Goal: Task Accomplishment & Management: Manage account settings

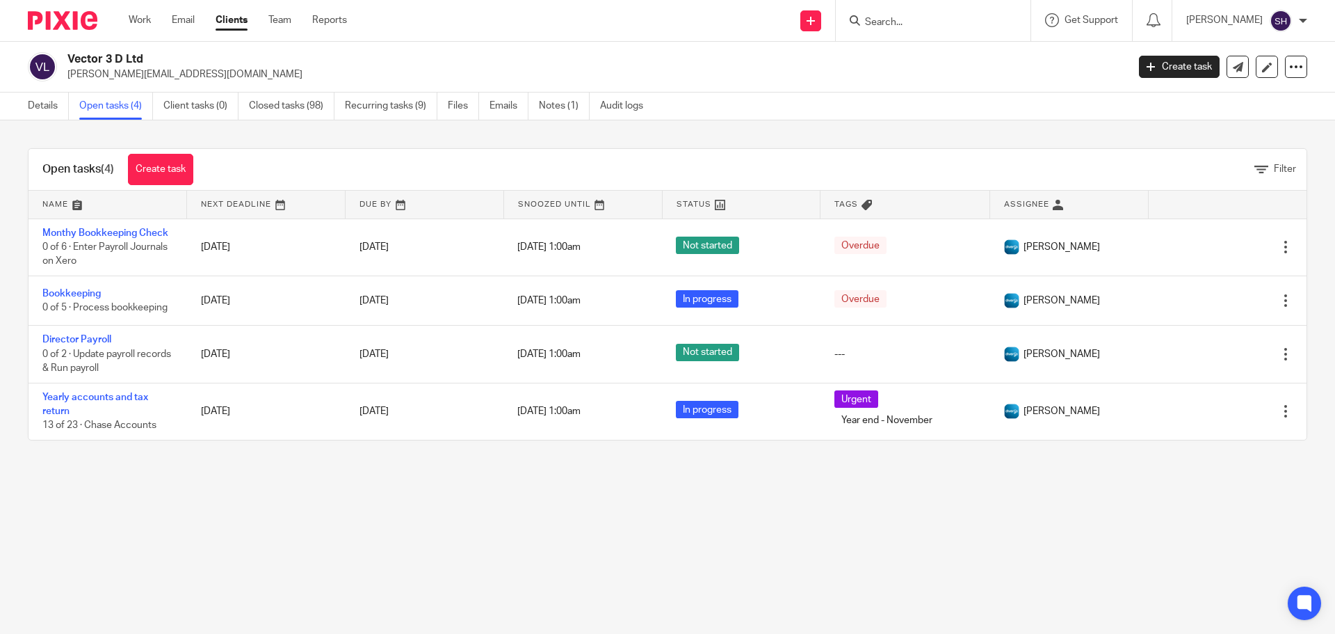
click at [293, 23] on ul "Work Email Clients Team Reports" at bounding box center [248, 20] width 239 height 14
click at [289, 23] on link "Team" at bounding box center [279, 20] width 23 height 14
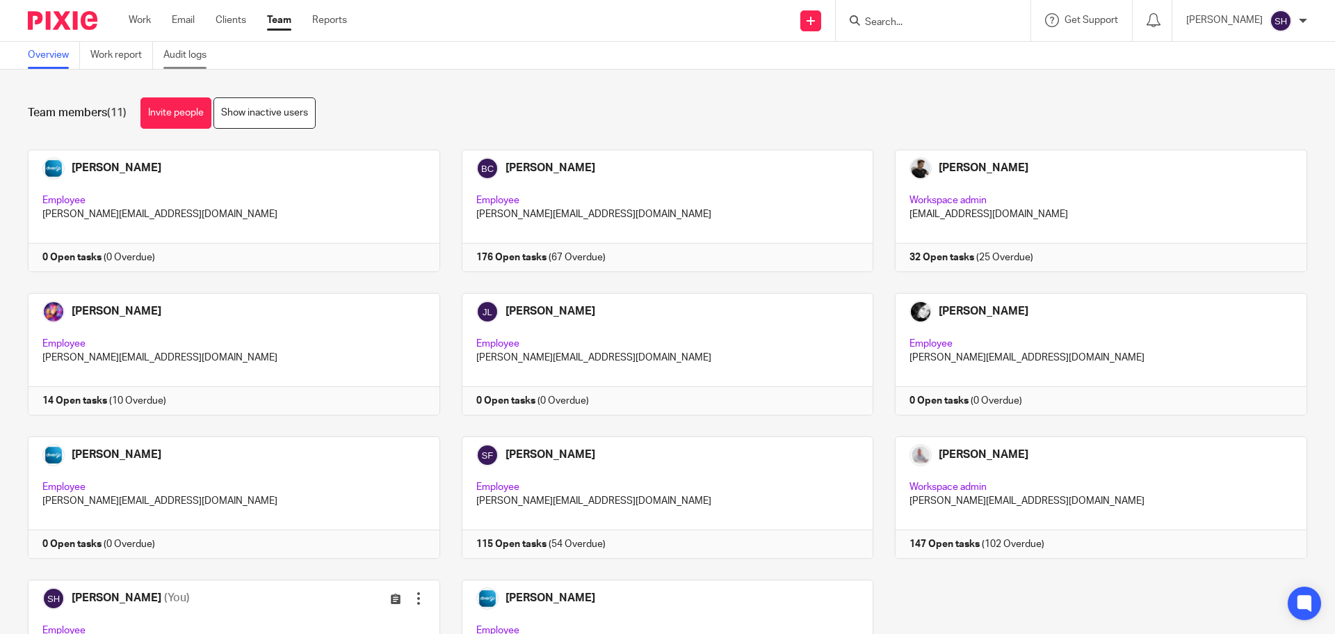
click at [186, 59] on link "Audit logs" at bounding box center [190, 55] width 54 height 27
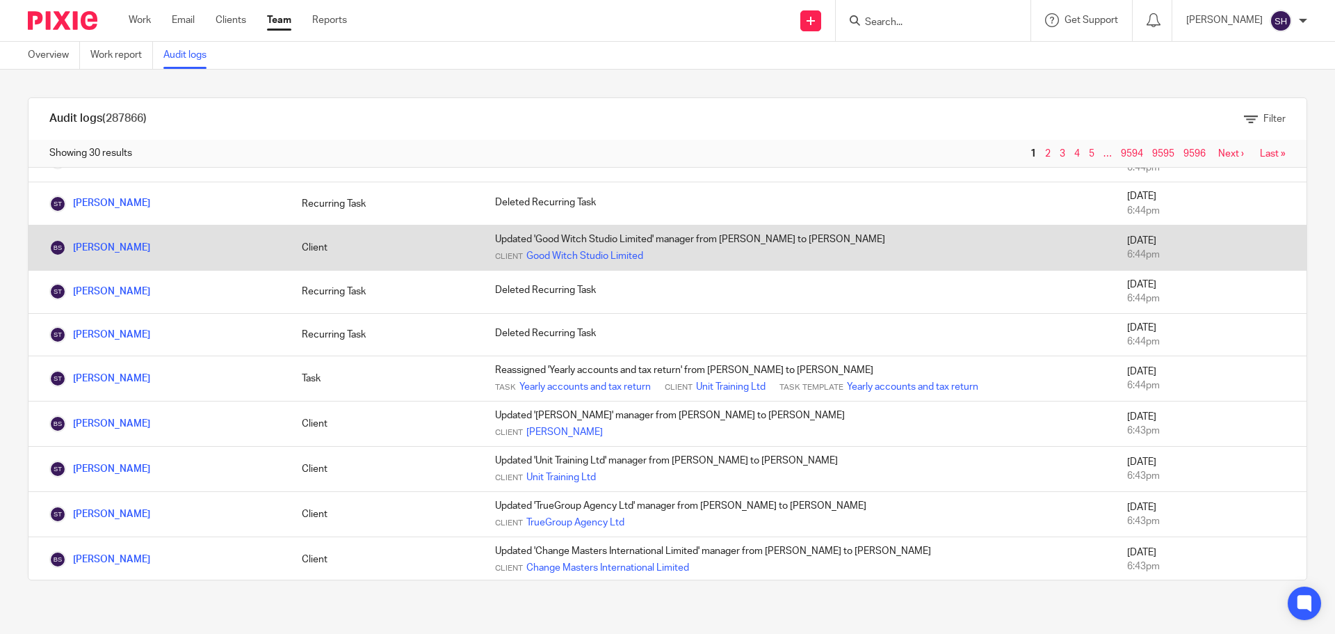
scroll to position [991, 0]
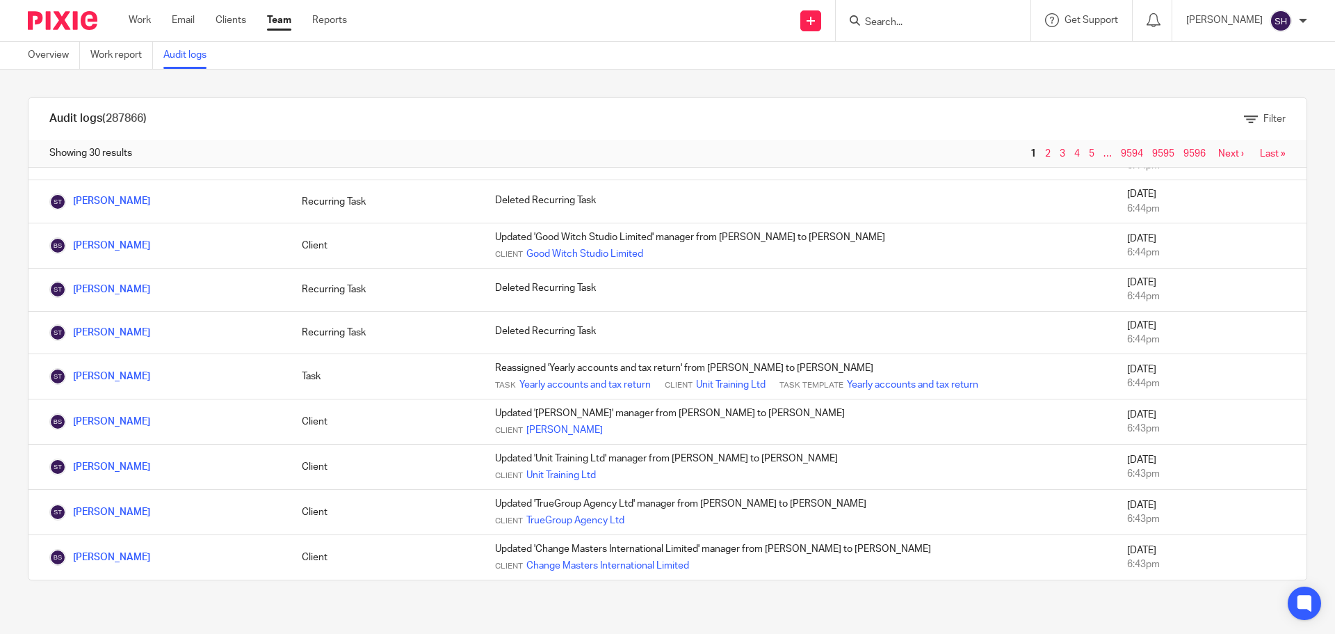
click at [1218, 157] on link "Next ›" at bounding box center [1231, 154] width 26 height 10
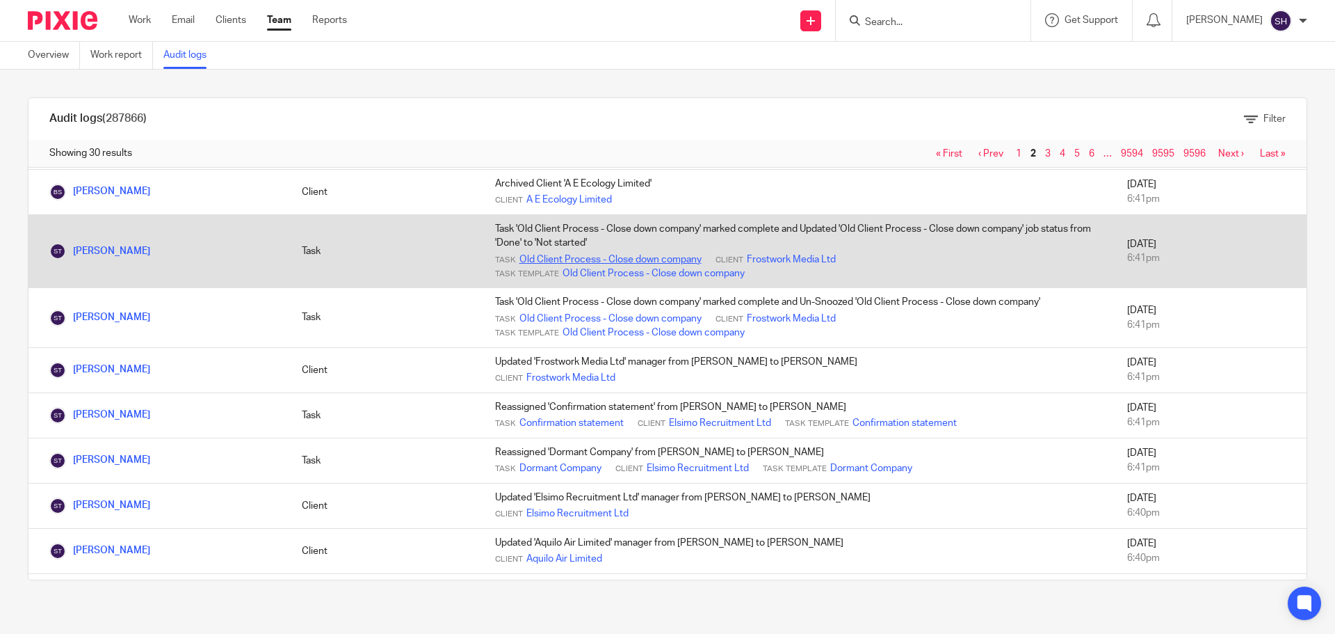
scroll to position [1180, 0]
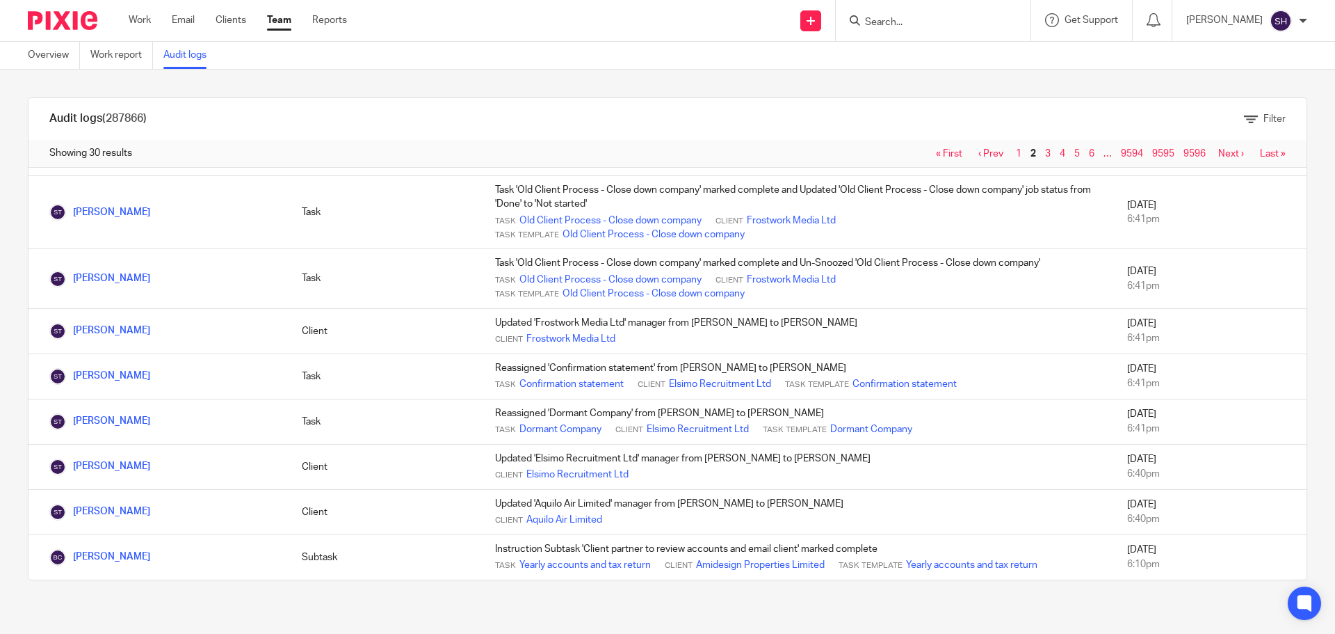
click at [1218, 154] on link "Next ›" at bounding box center [1231, 154] width 26 height 10
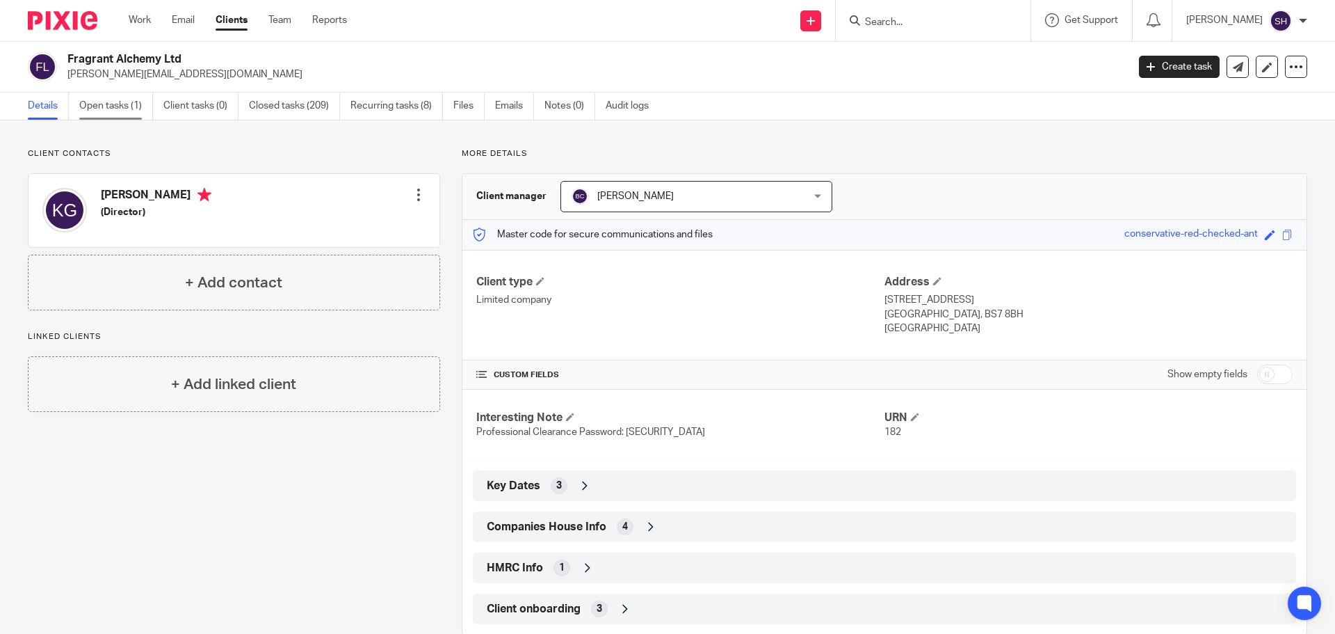
click at [153, 108] on link "Open tasks (1)" at bounding box center [116, 106] width 74 height 27
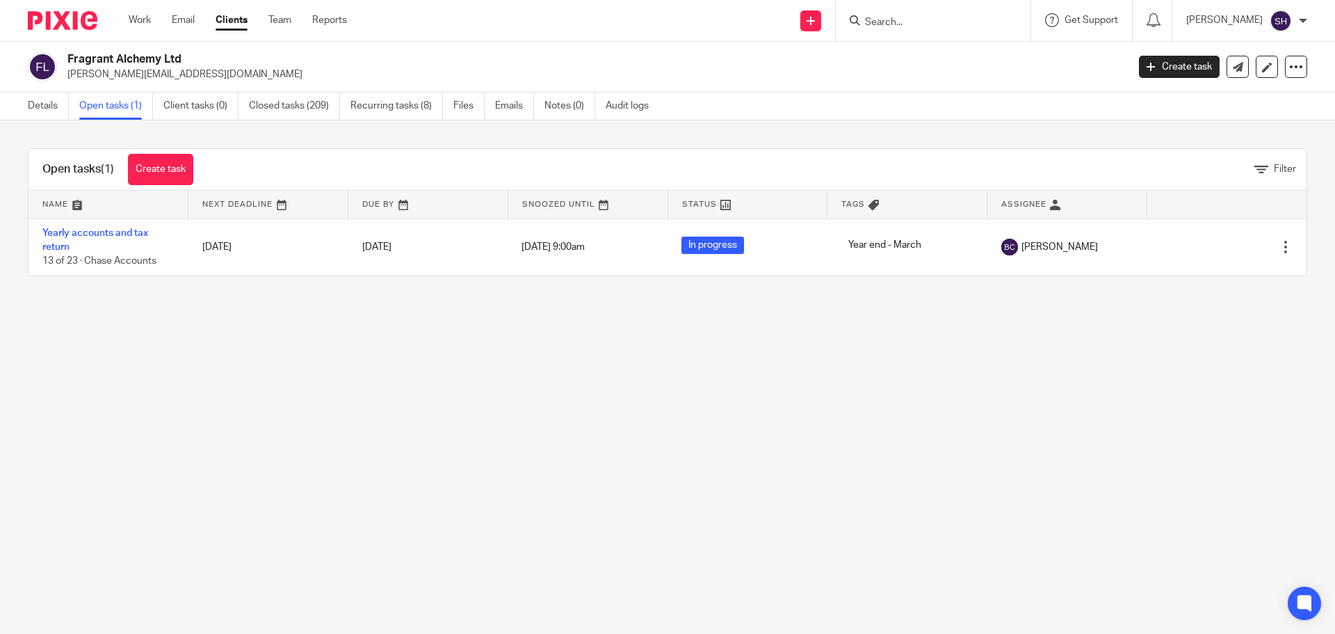
click at [899, 22] on input "Search" at bounding box center [926, 23] width 125 height 13
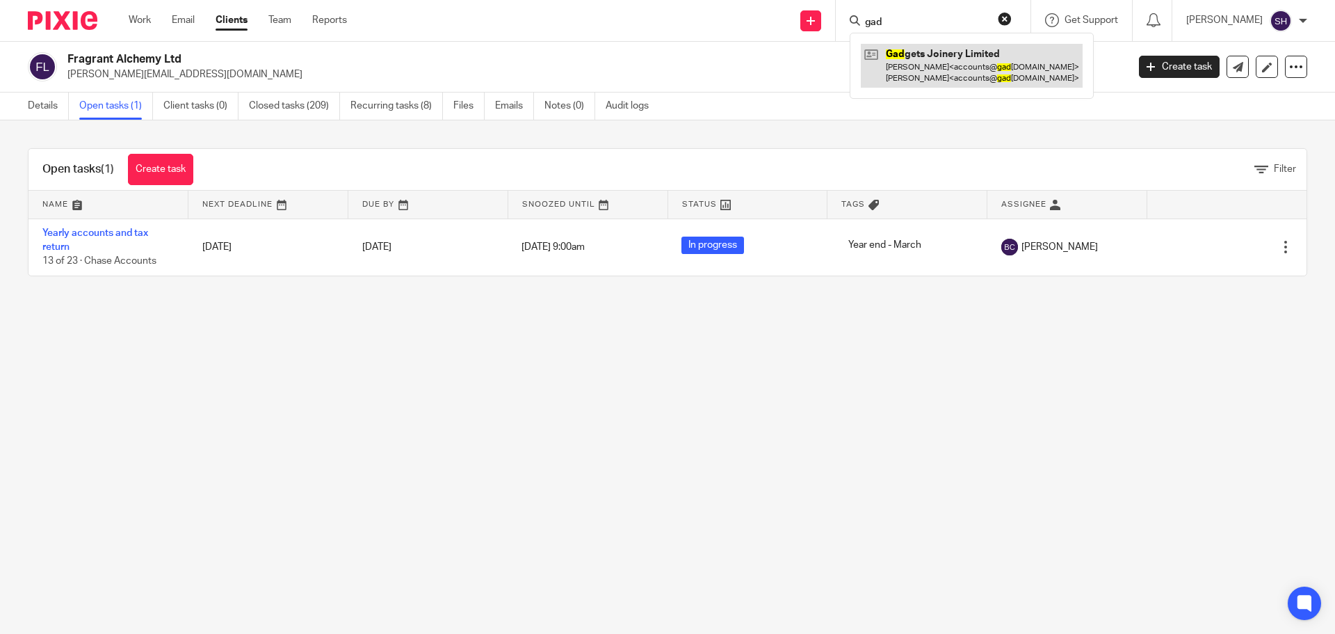
type input "gad"
click at [926, 61] on link at bounding box center [972, 65] width 222 height 43
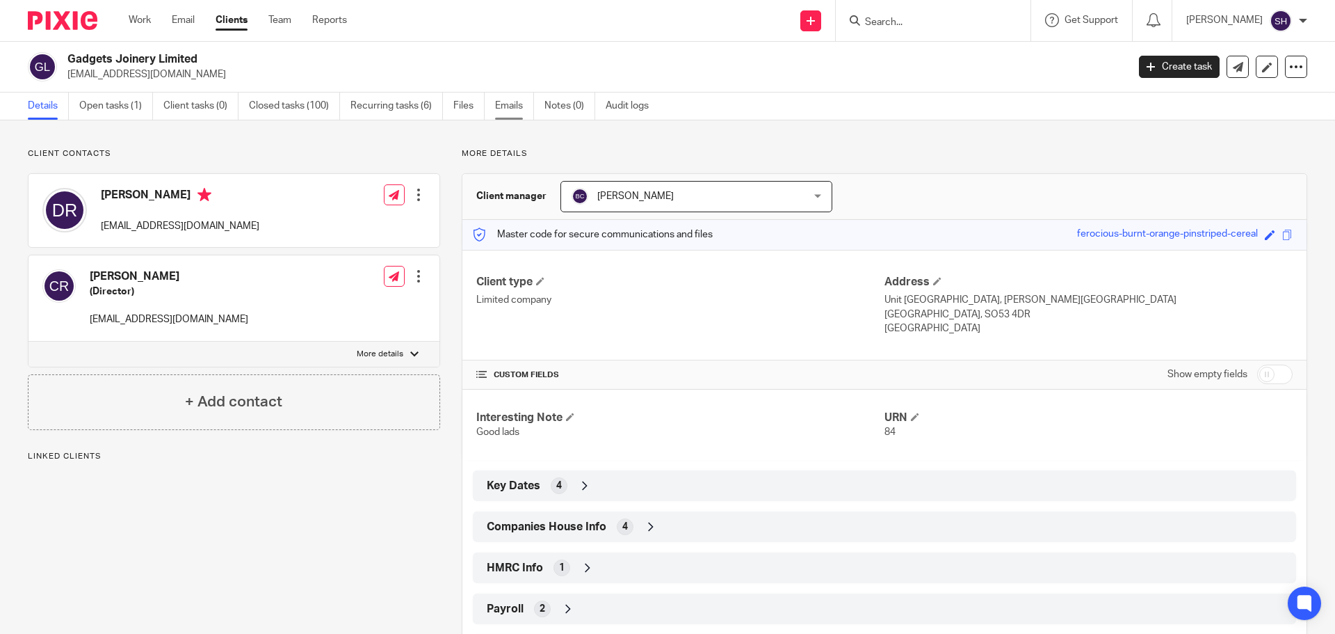
click at [506, 109] on link "Emails" at bounding box center [514, 106] width 39 height 27
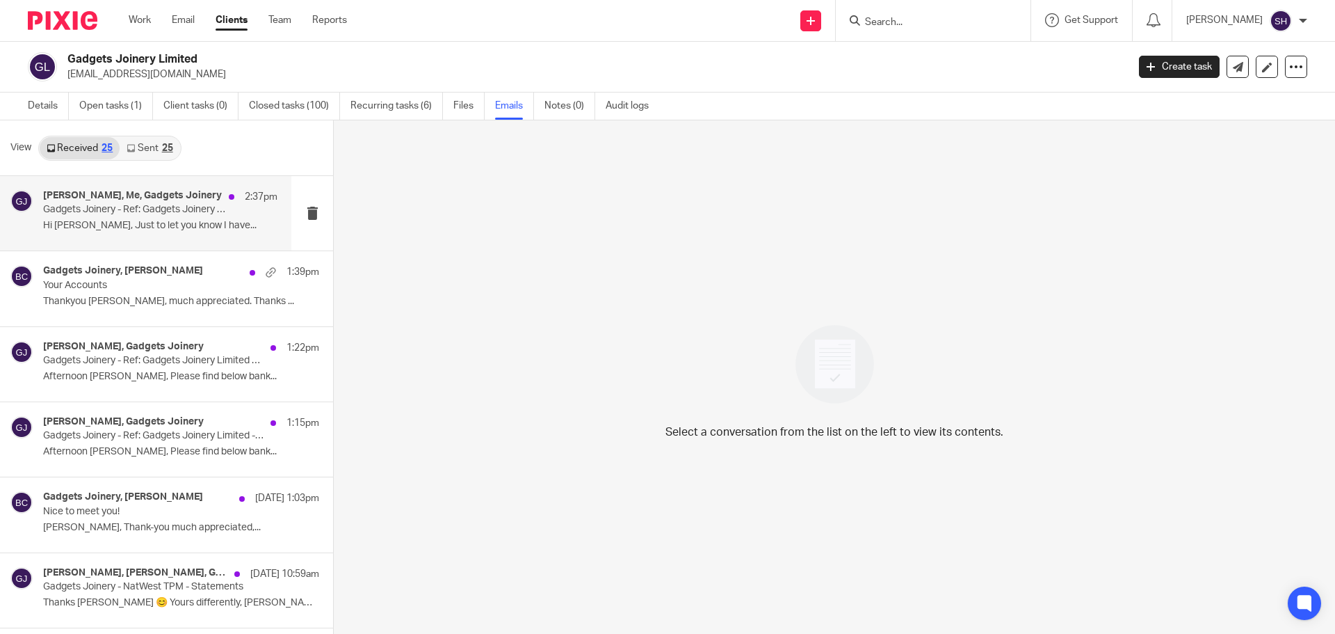
click at [150, 236] on div "Becky Cole, Me, Gadgets Joinery 2:37pm Gadgets Joinery - Ref: Gadgets Joinery T…" at bounding box center [160, 213] width 234 height 47
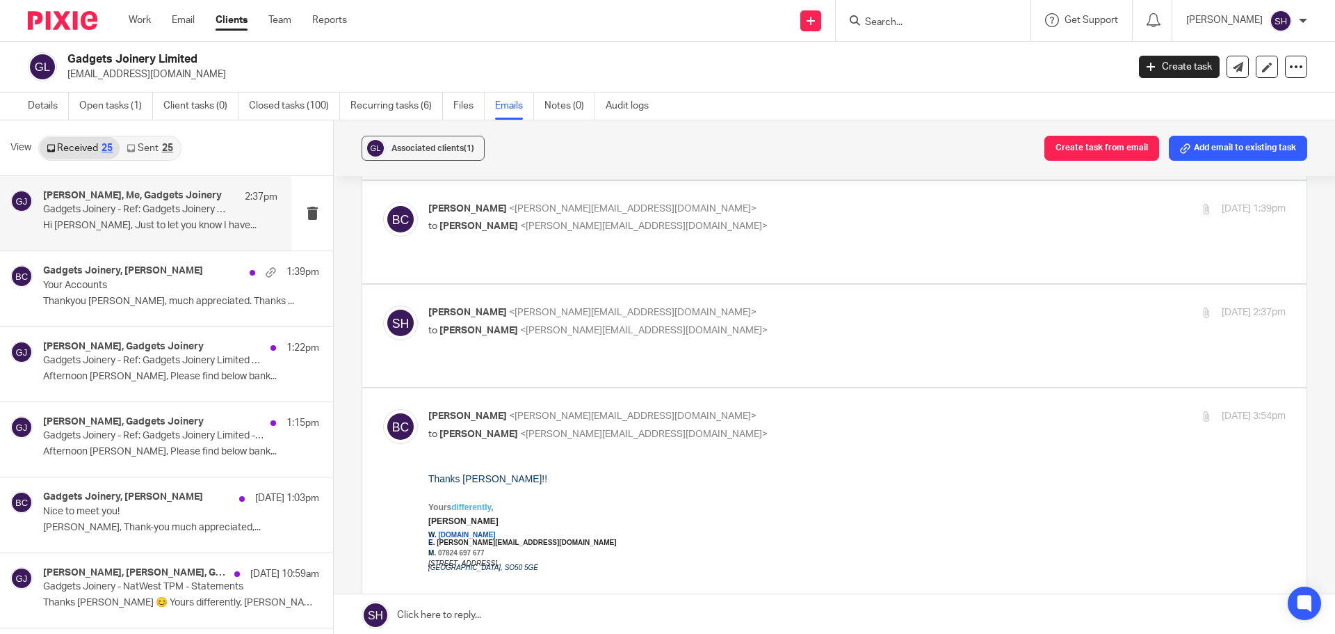
scroll to position [139, 0]
click at [695, 305] on p "Sonia Hickman <sonia@myfigroup.com>" at bounding box center [714, 312] width 572 height 15
checkbox input "true"
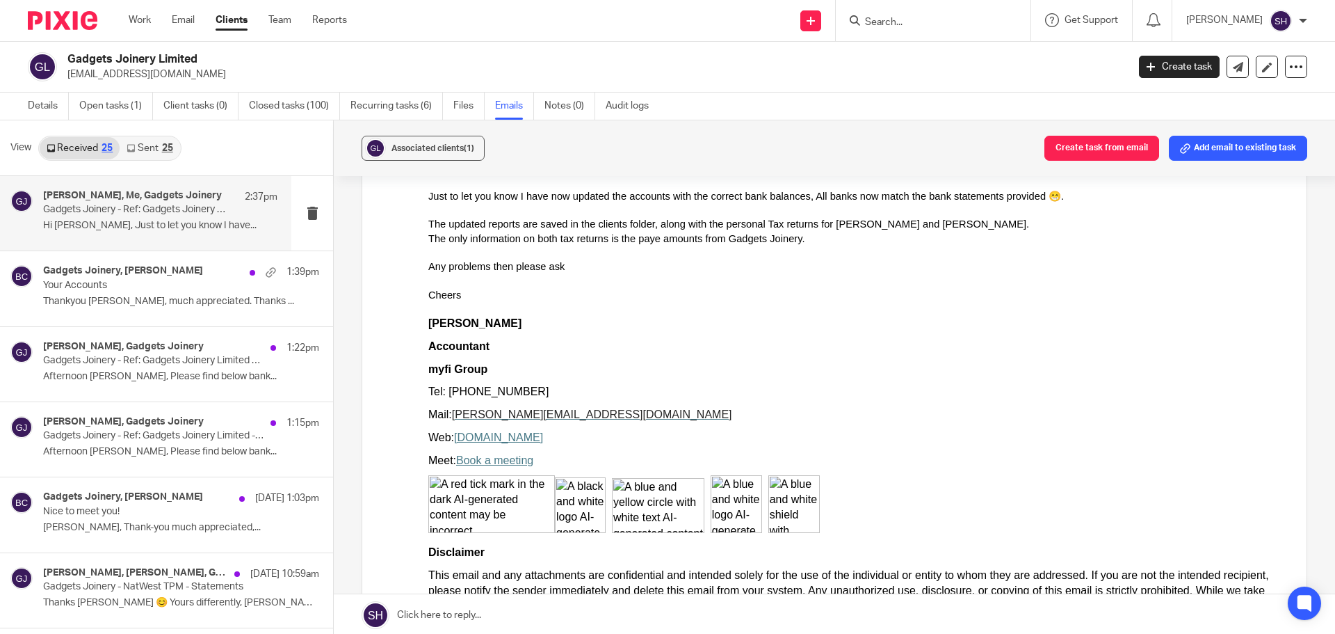
scroll to position [278, 0]
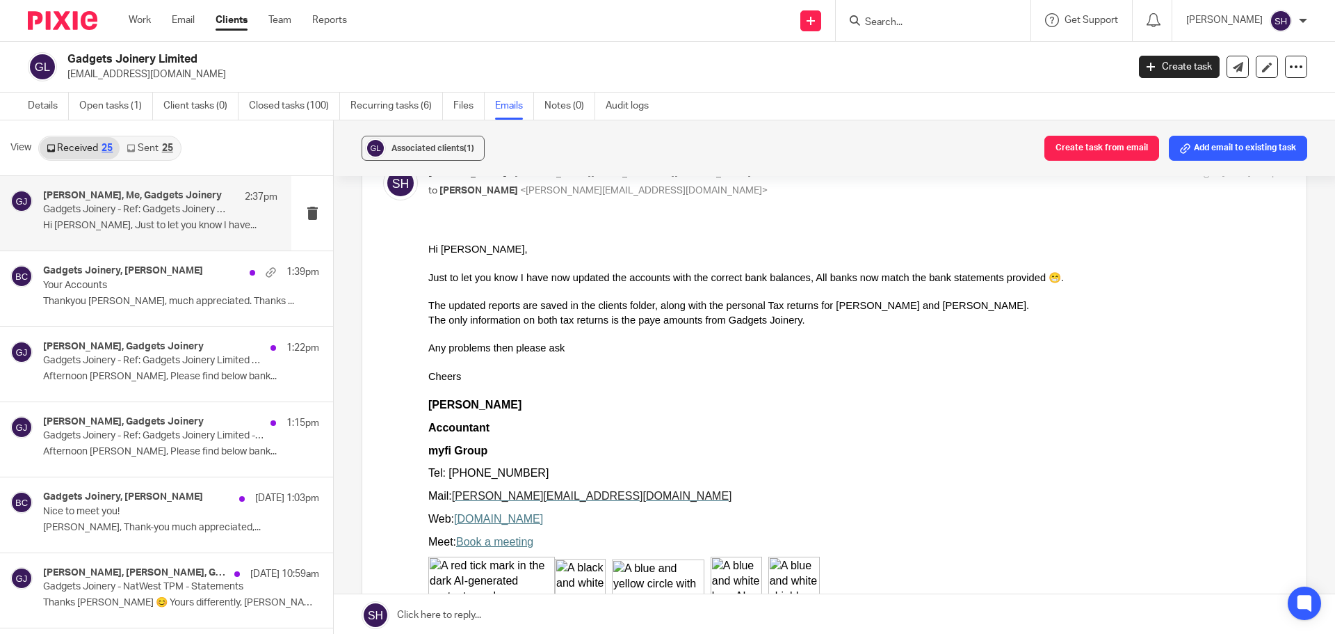
click at [147, 156] on link "Sent 25" at bounding box center [150, 148] width 60 height 22
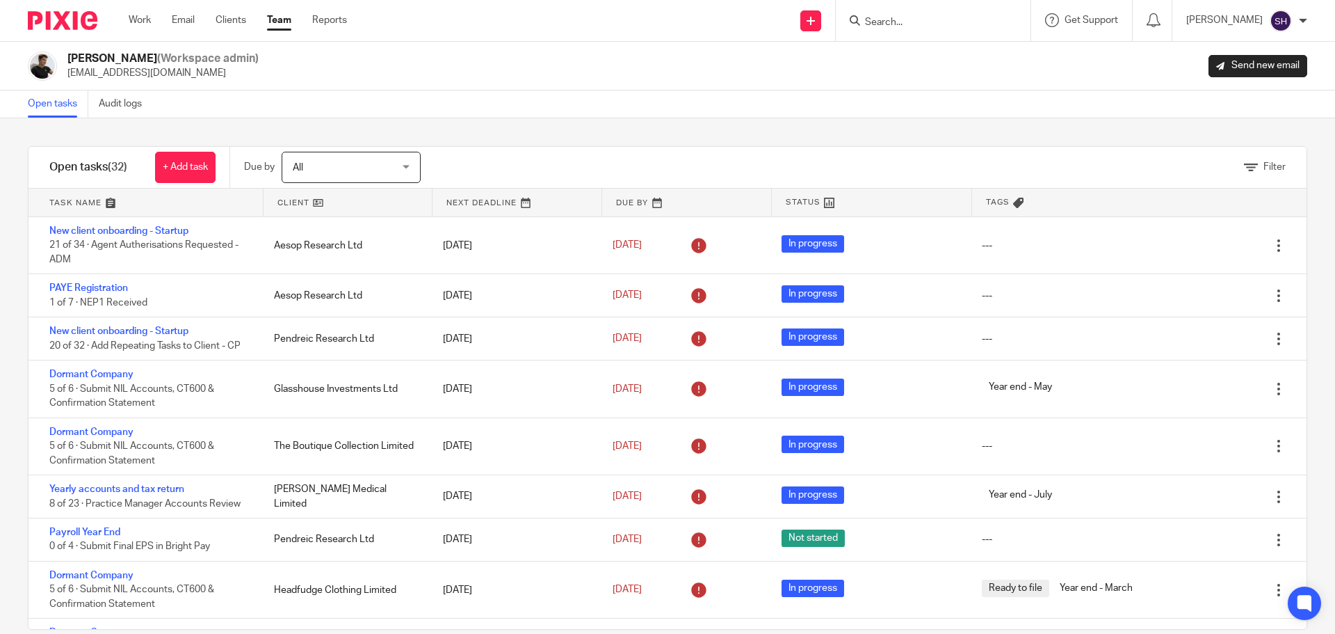
click at [963, 24] on input "Search" at bounding box center [926, 23] width 125 height 13
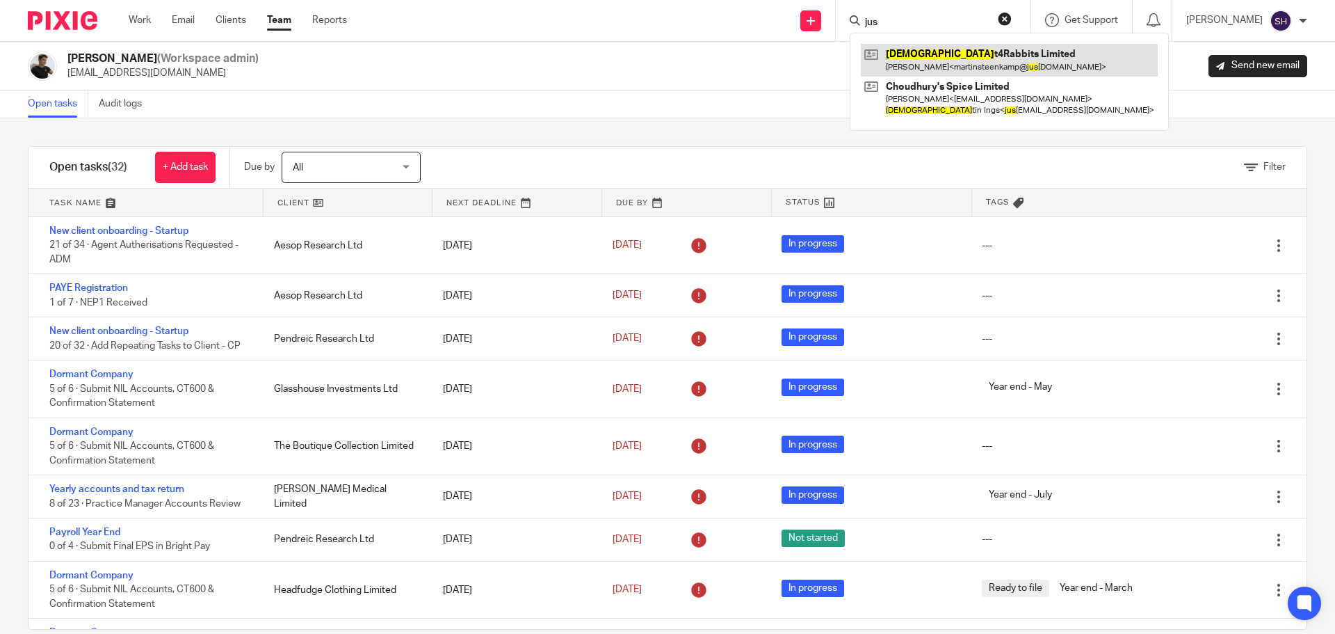
type input "jus"
click at [939, 49] on link at bounding box center [1009, 60] width 297 height 32
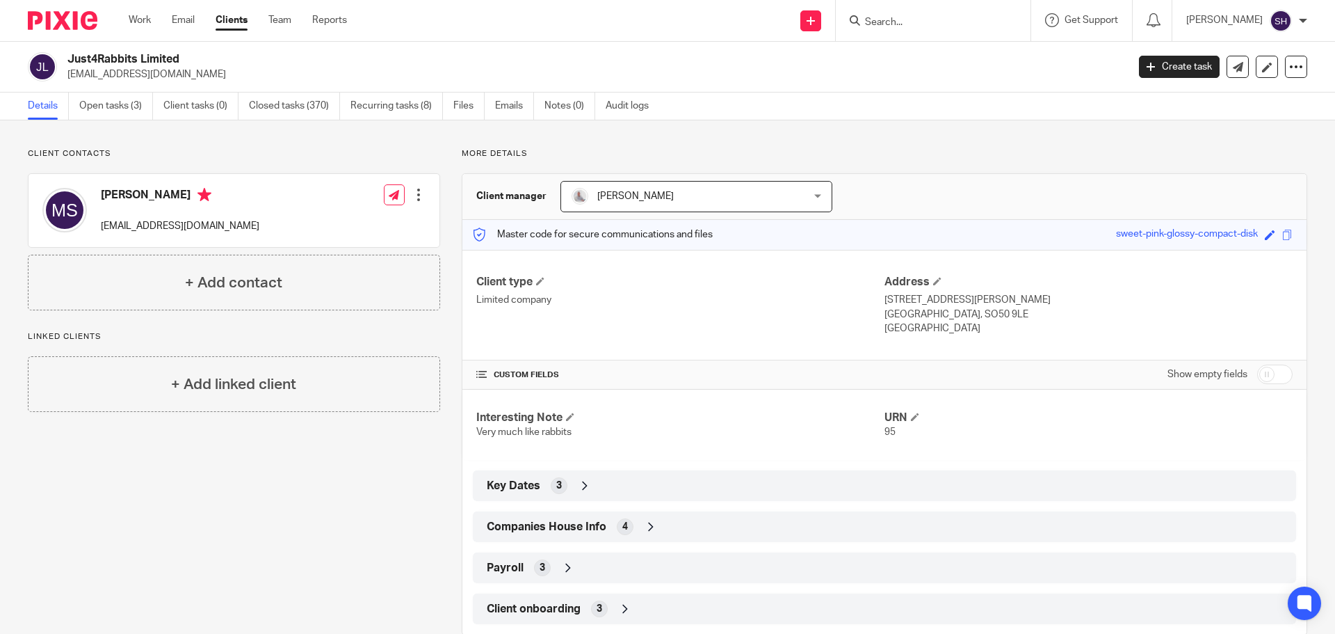
scroll to position [29, 0]
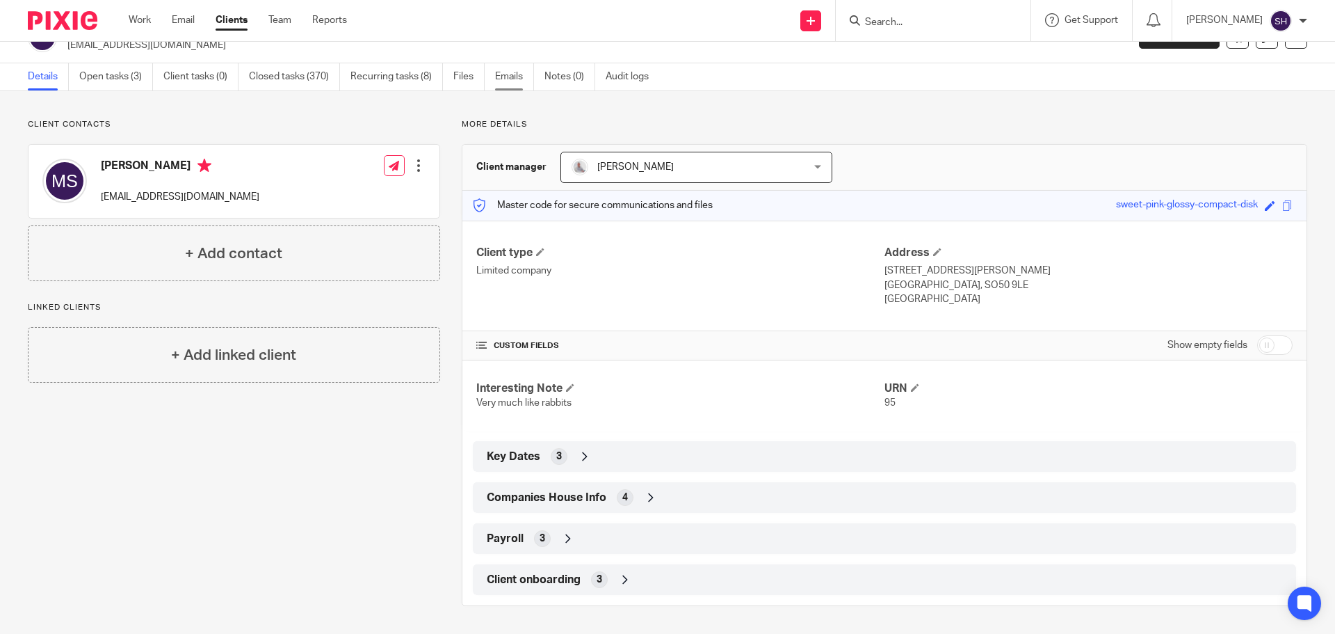
click at [514, 81] on link "Emails" at bounding box center [514, 76] width 39 height 27
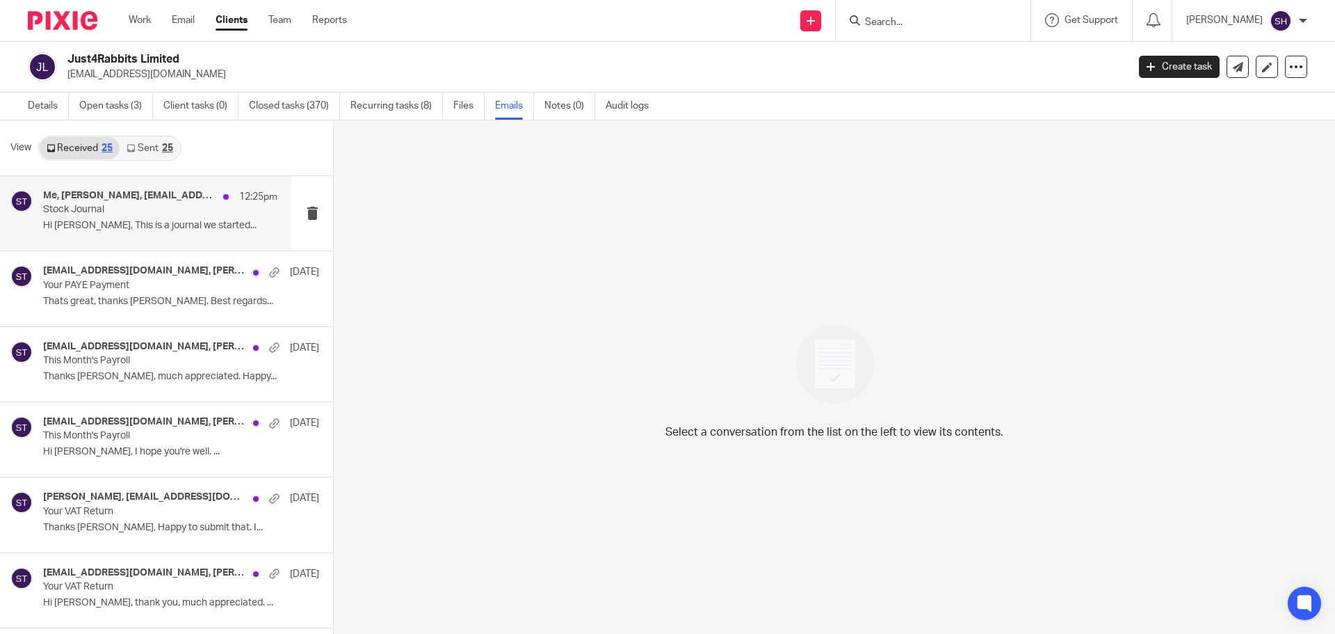
click at [143, 239] on div "Me, [PERSON_NAME], [EMAIL_ADDRESS][DOMAIN_NAME] 12:25pm Stock Journal Hi [PERSO…" at bounding box center [145, 213] width 291 height 74
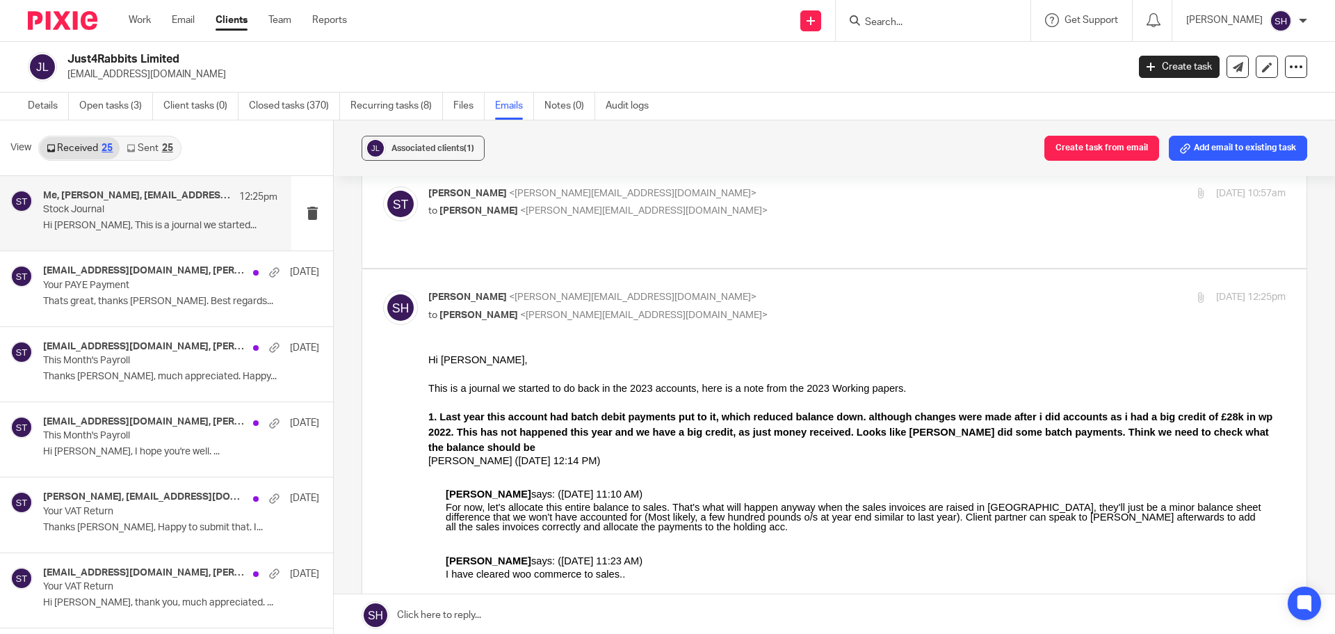
scroll to position [278, 0]
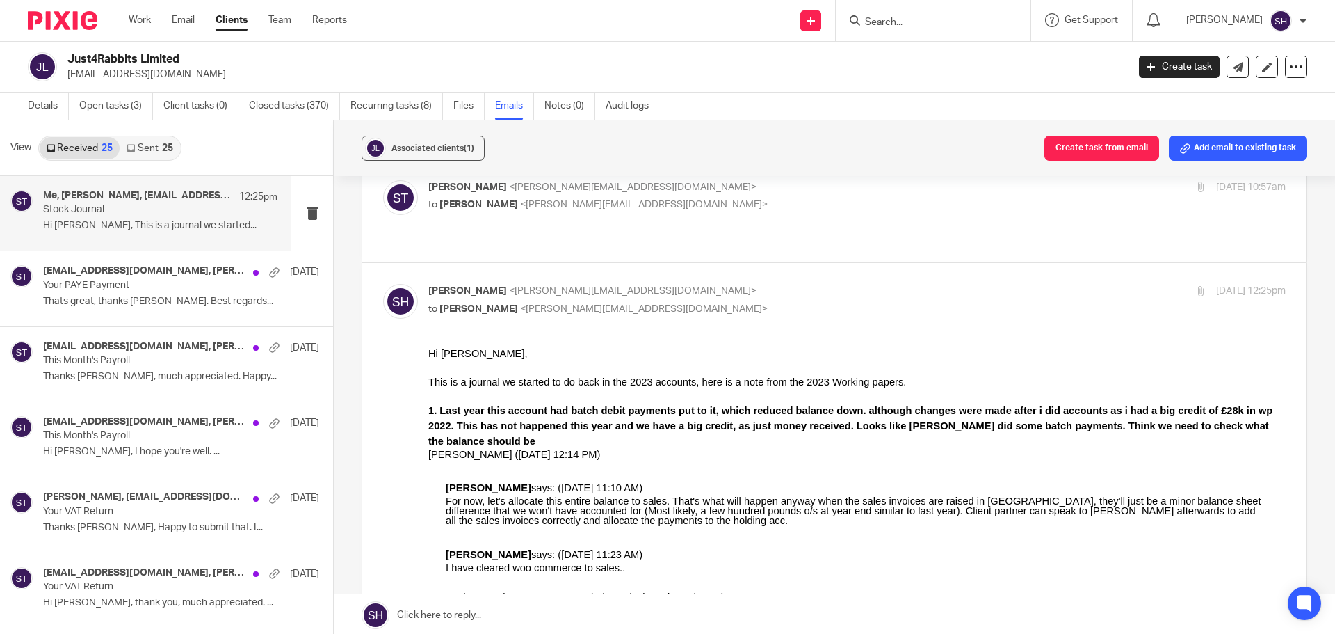
click at [160, 151] on link "Sent 25" at bounding box center [150, 148] width 60 height 22
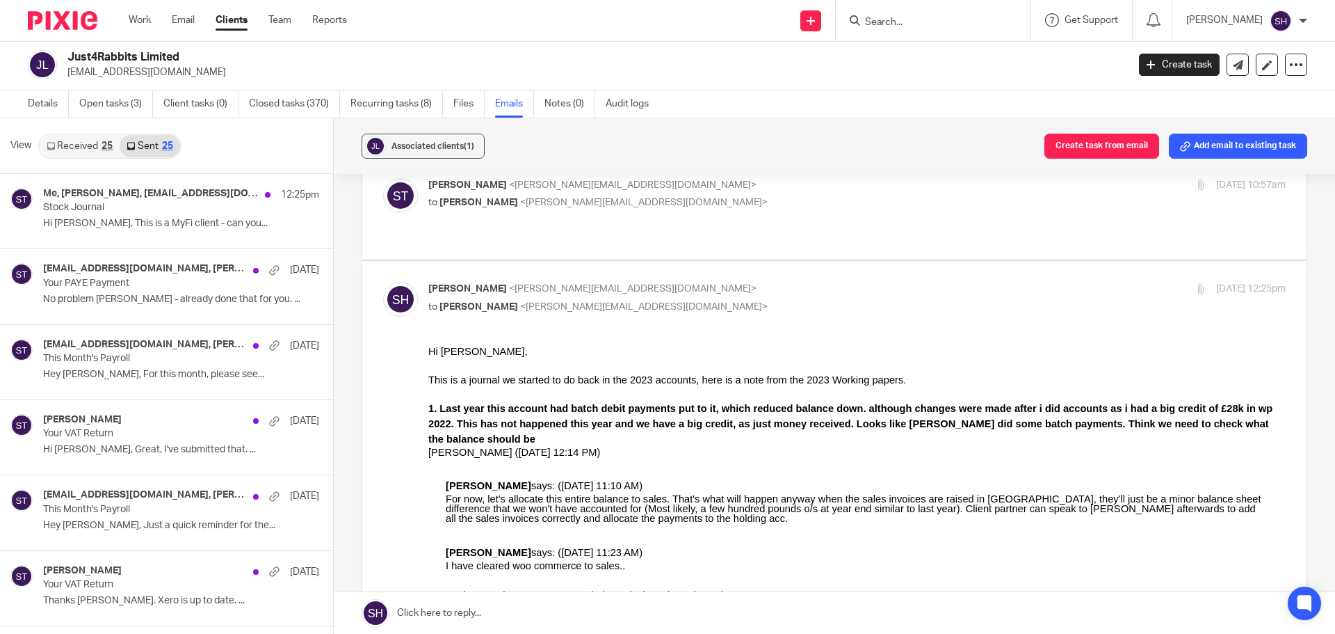
click at [106, 154] on link "Received 25" at bounding box center [80, 146] width 80 height 22
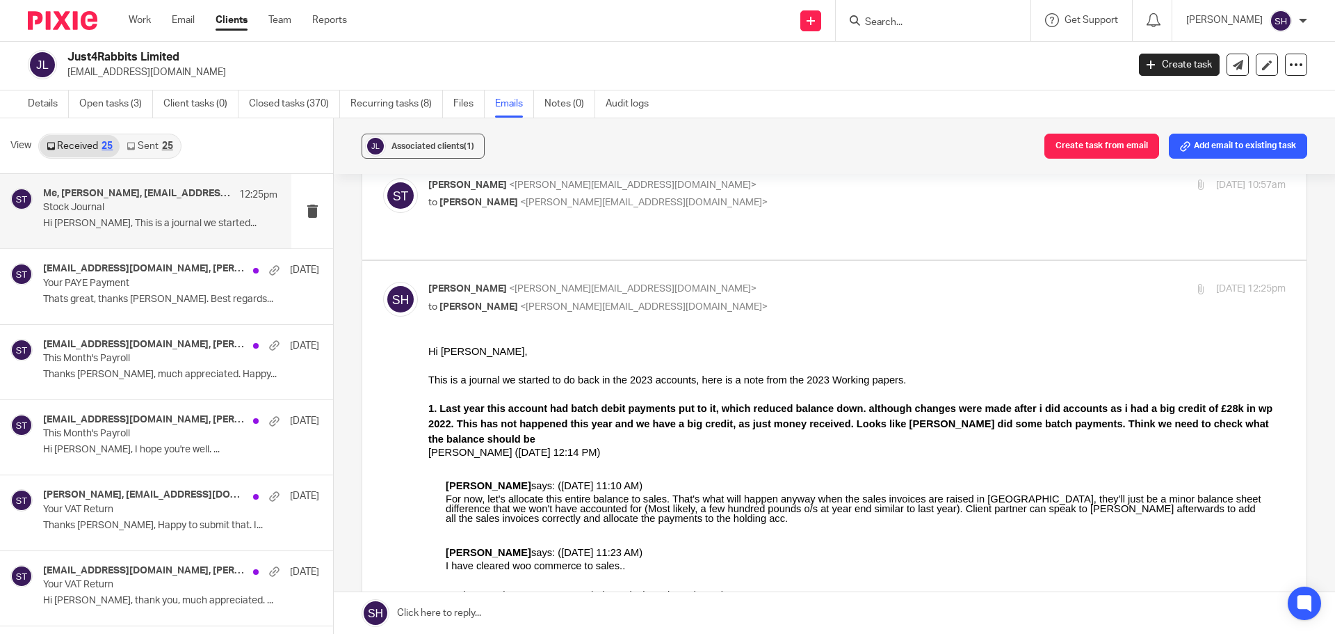
click at [152, 153] on link "Sent 25" at bounding box center [150, 146] width 60 height 22
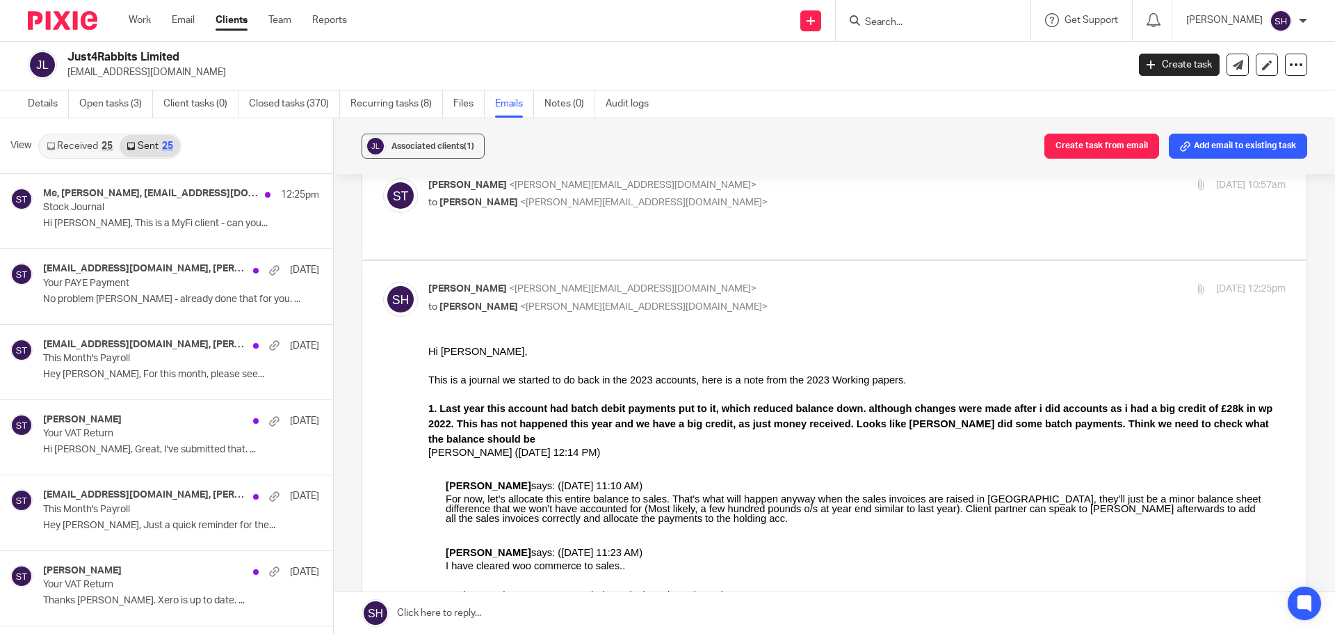
click at [81, 150] on link "Received 25" at bounding box center [80, 146] width 80 height 22
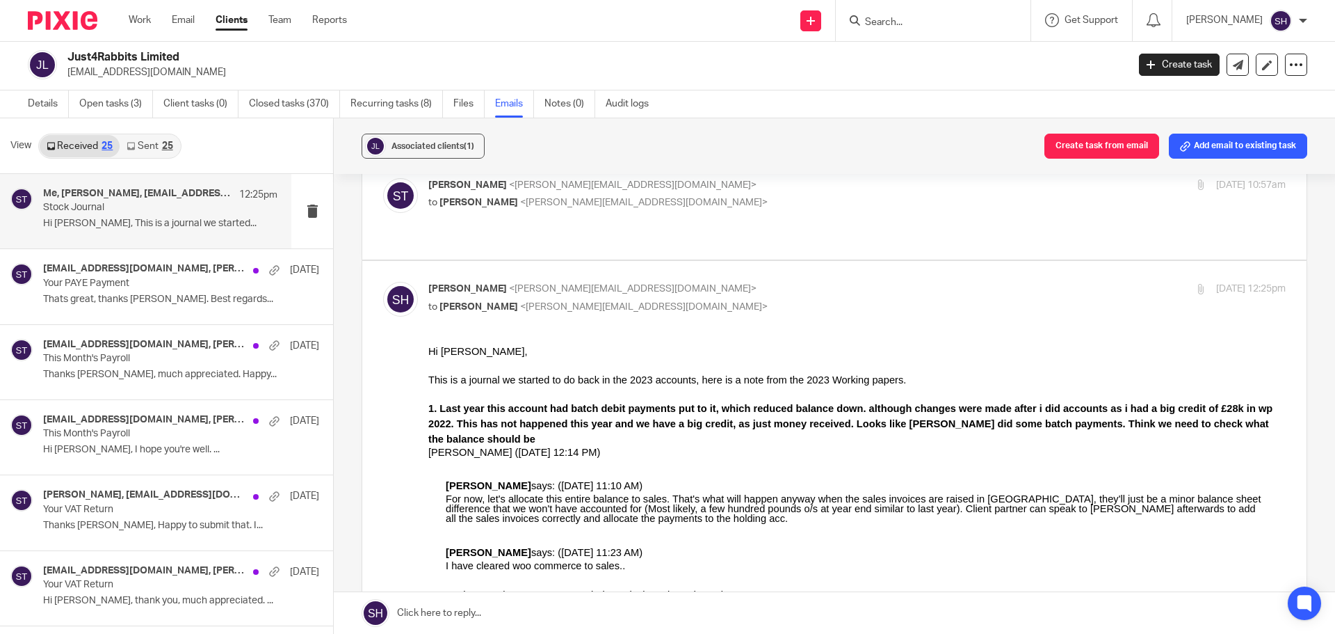
click at [133, 148] on icon at bounding box center [131, 146] width 8 height 8
